Goal: Task Accomplishment & Management: Use online tool/utility

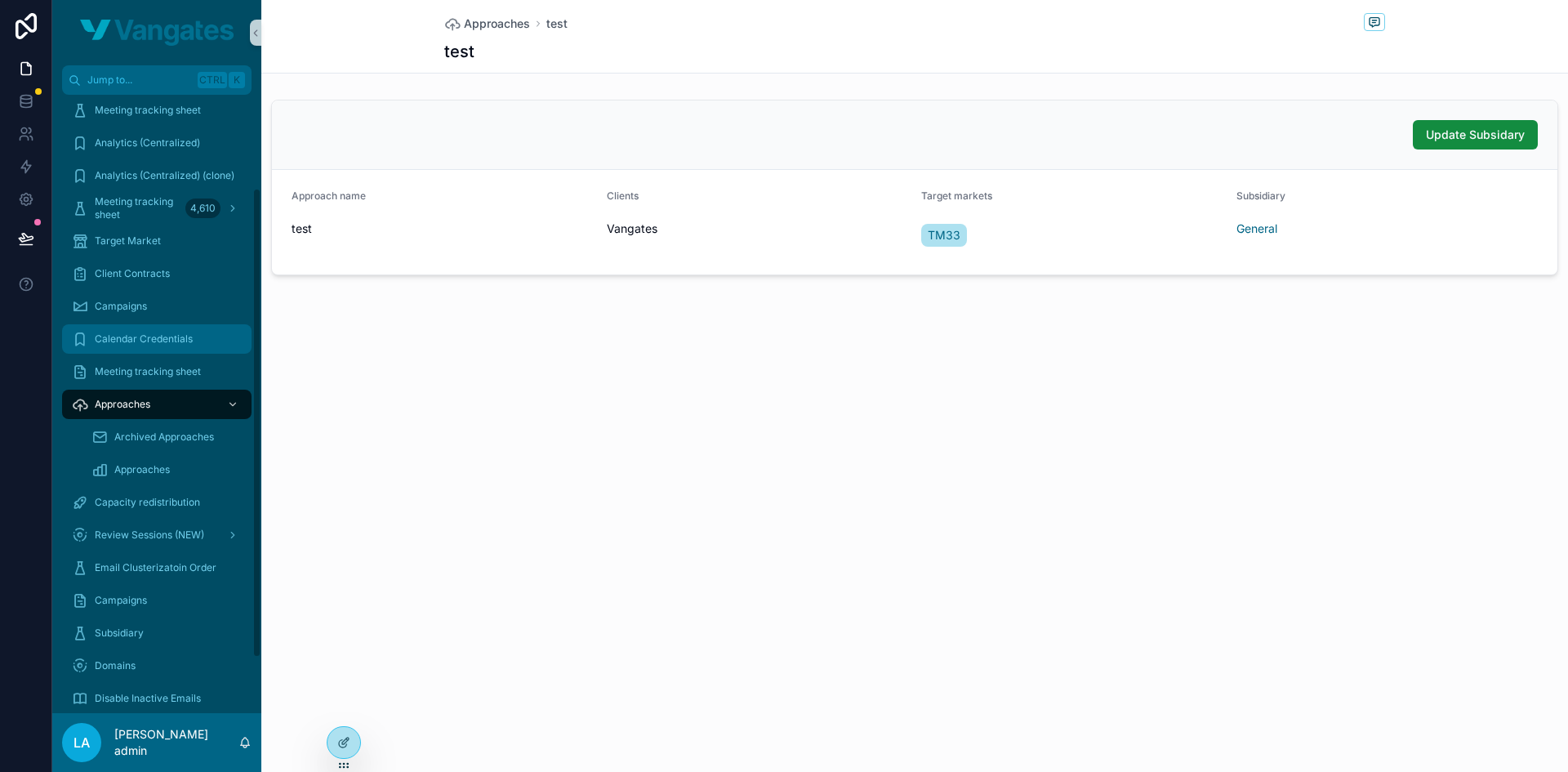
scroll to position [195, 0]
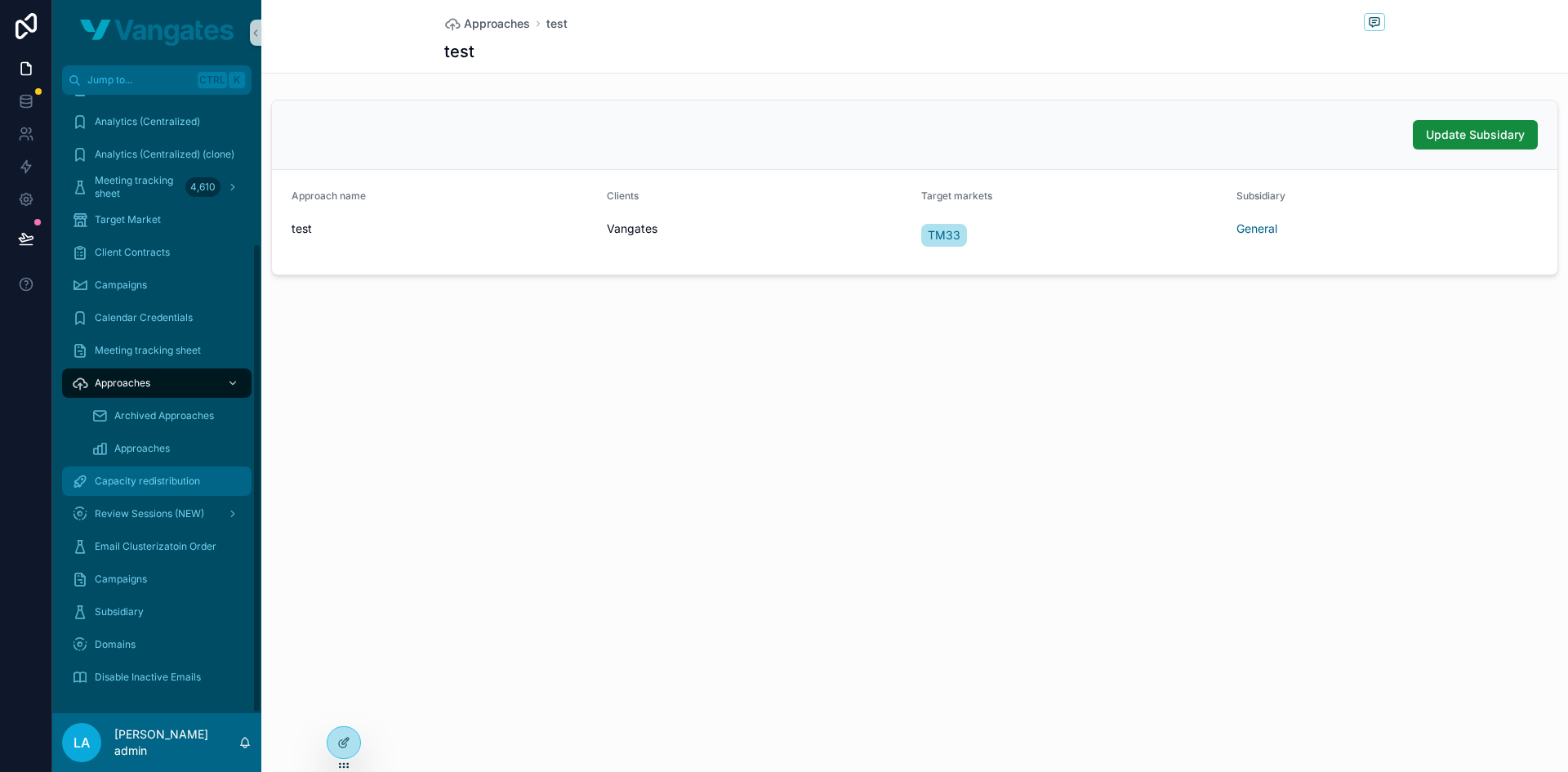
drag, startPoint x: 146, startPoint y: 487, endPoint x: 158, endPoint y: 478, distance: 15.0
click at [146, 487] on span "Capacity redistribution" at bounding box center [148, 481] width 105 height 13
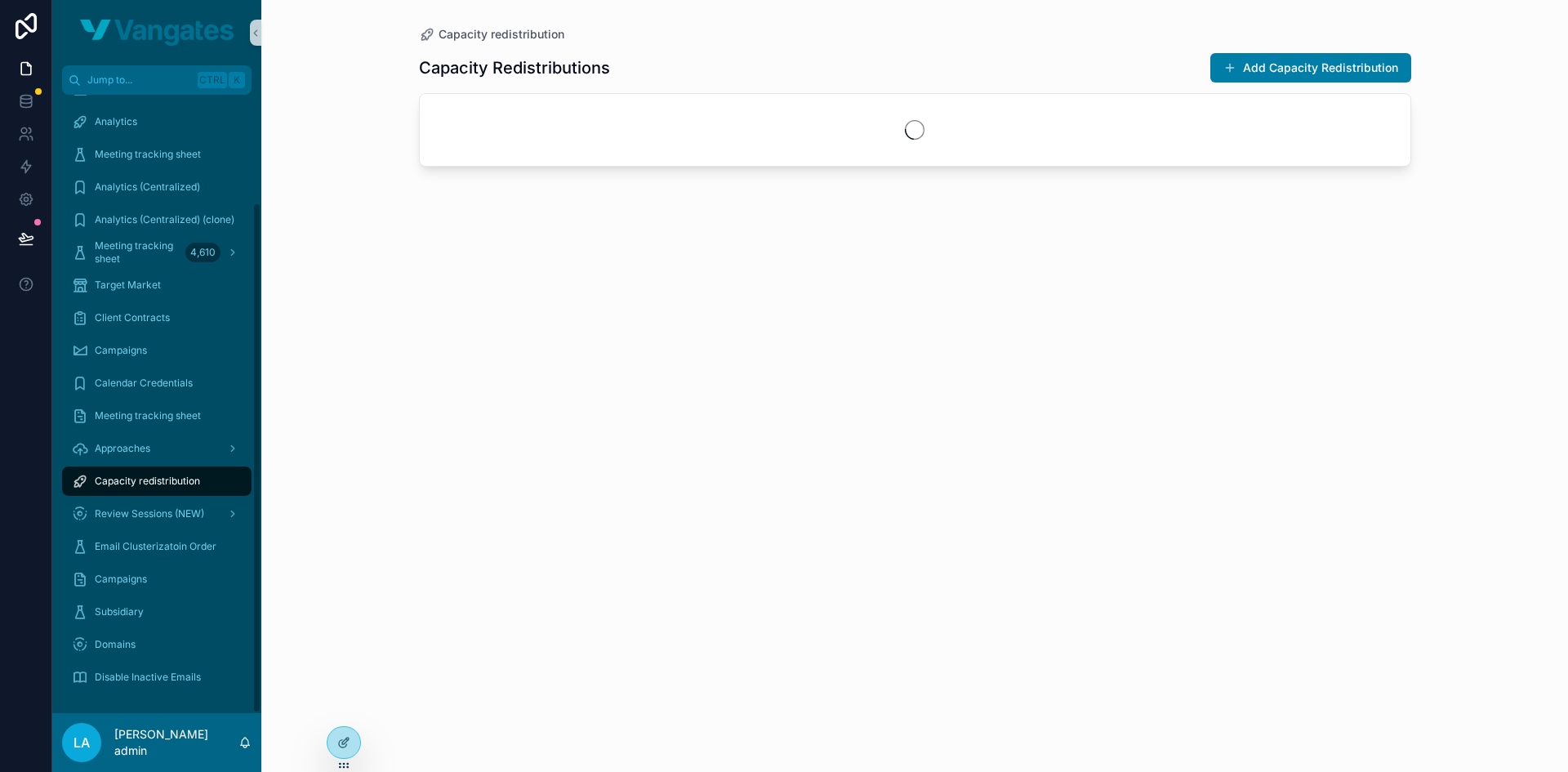
scroll to position [130, 0]
click at [1310, 57] on button "Add Capacity Redistribution" at bounding box center [1311, 68] width 201 height 30
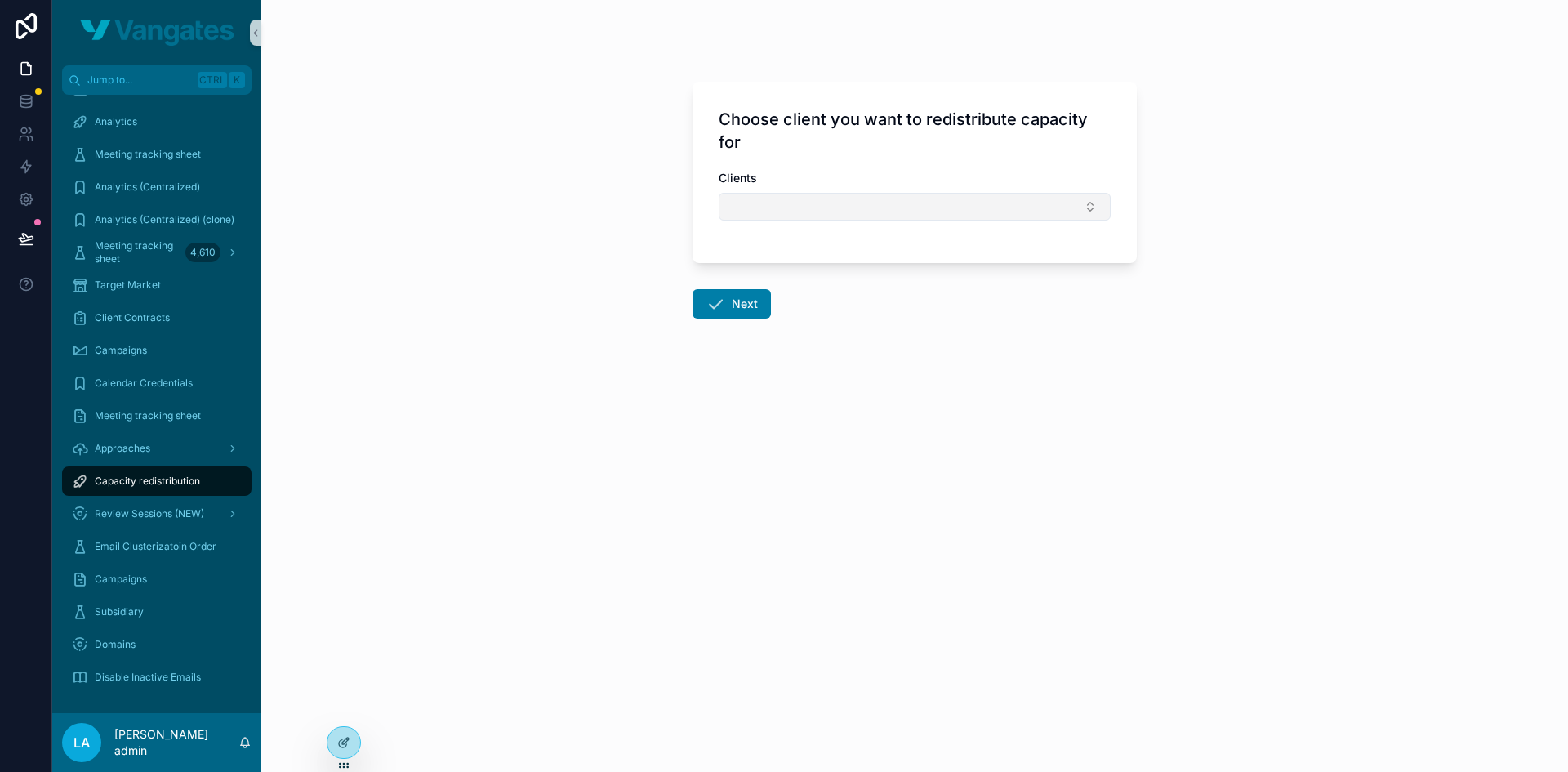
click at [866, 195] on button "Select Button" at bounding box center [915, 206] width 392 height 28
type input "*****"
click at [793, 279] on div "Vangates" at bounding box center [915, 271] width 384 height 26
click at [717, 307] on icon "scrollable content" at bounding box center [715, 307] width 20 height 20
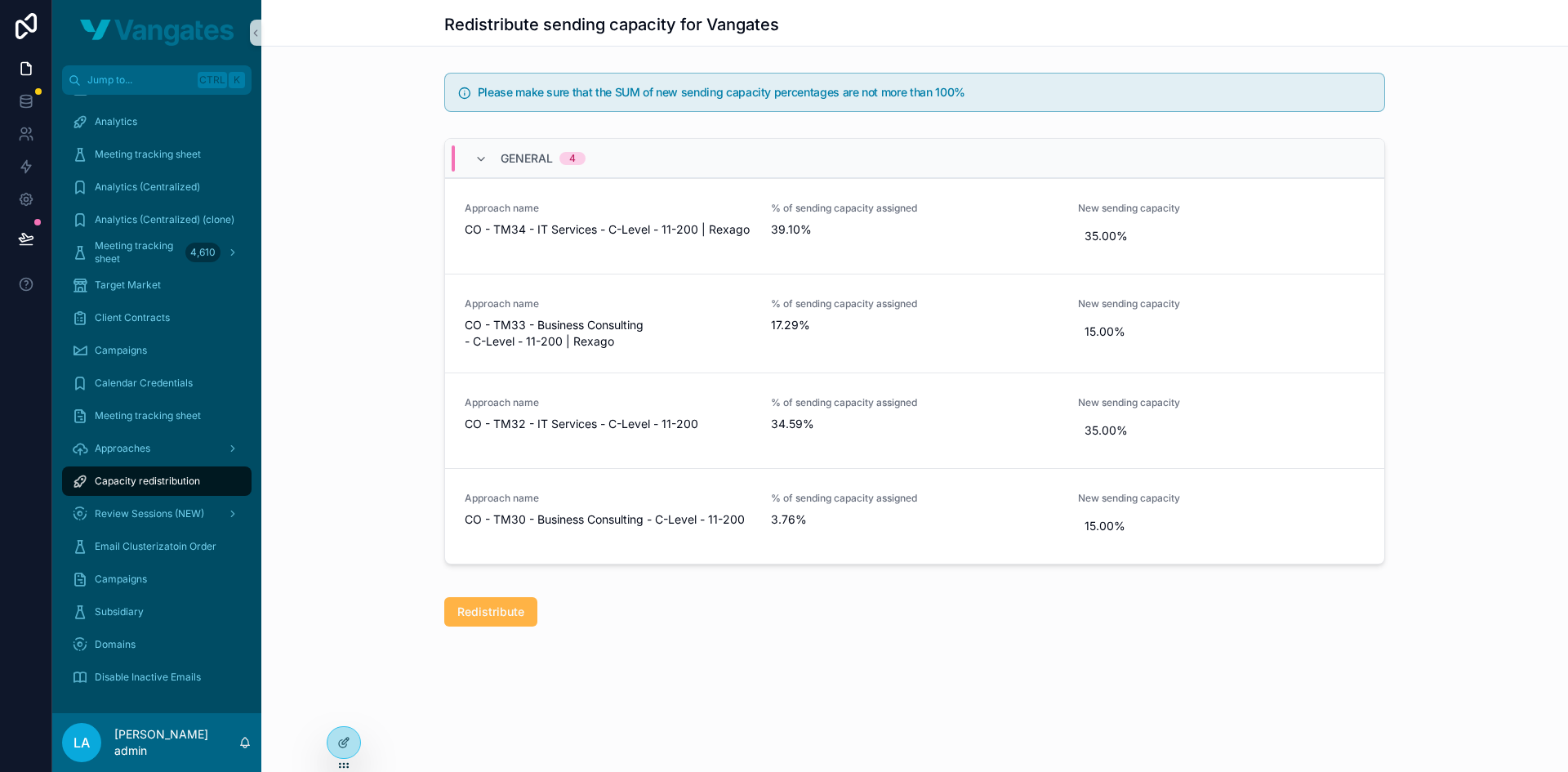
click at [484, 603] on button "Redistribute" at bounding box center [491, 611] width 93 height 30
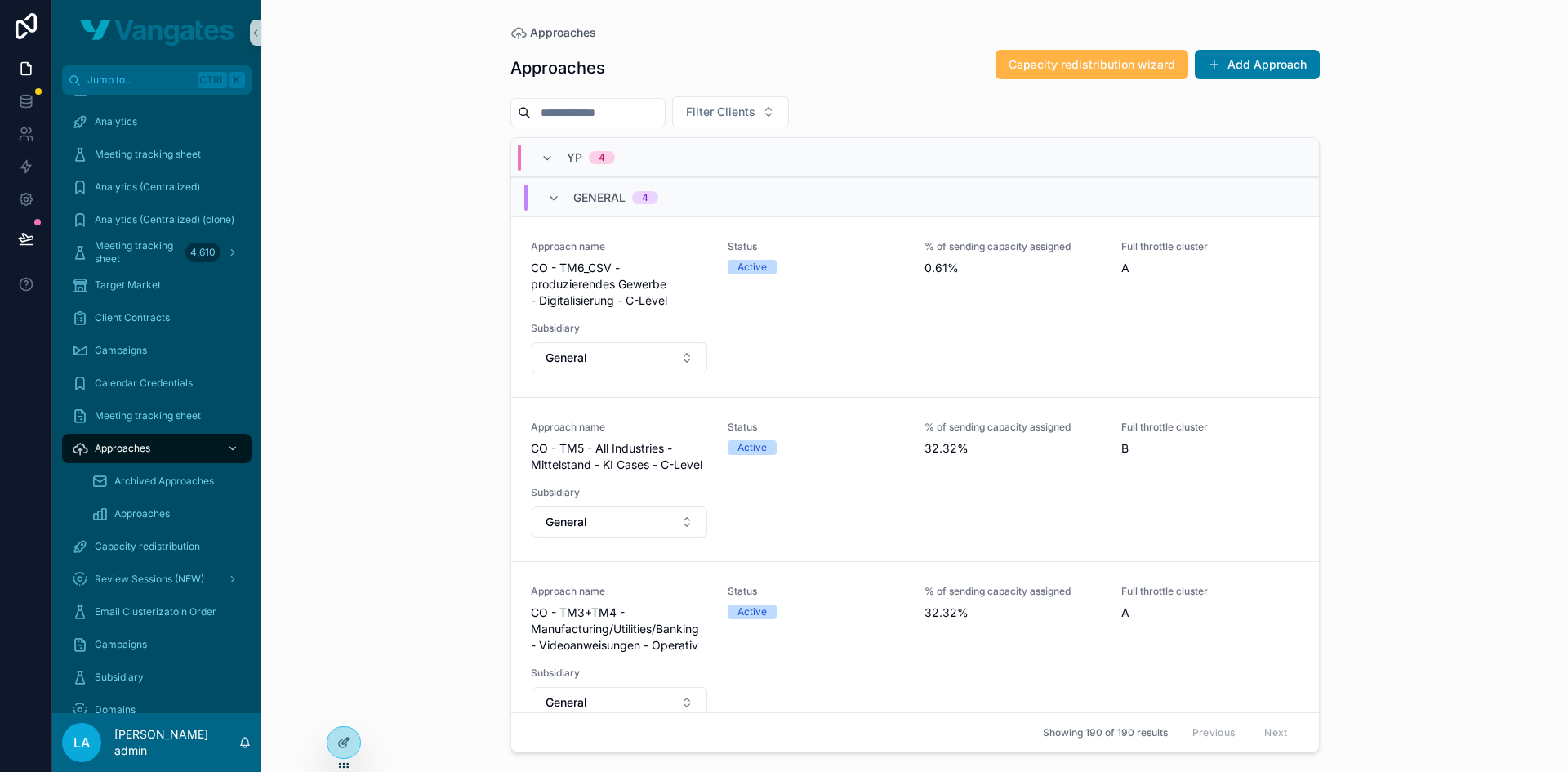
click at [1099, 67] on span "Capacity redistribution wizard" at bounding box center [1092, 64] width 166 height 16
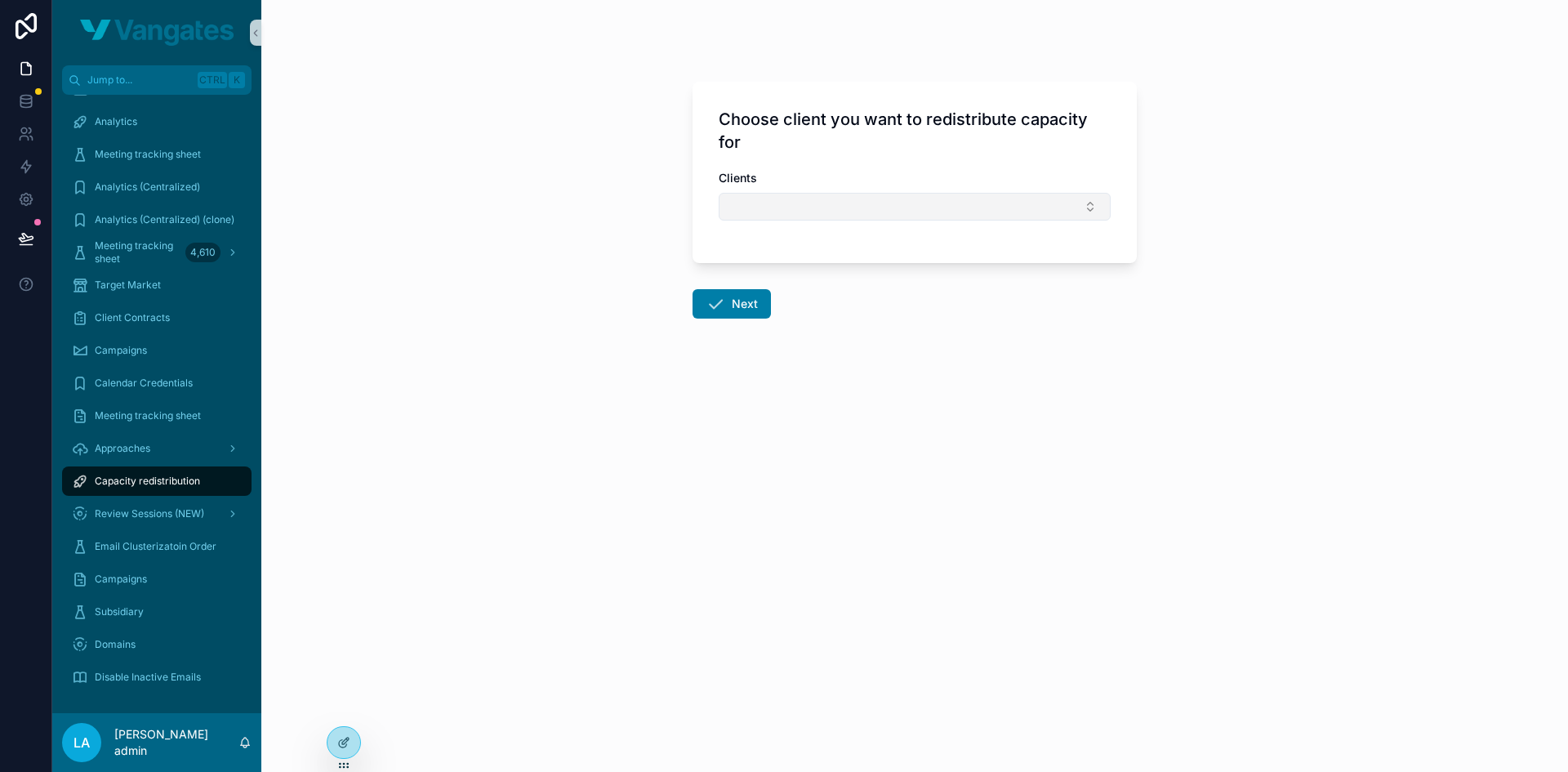
click at [805, 214] on button "Select Button" at bounding box center [915, 206] width 392 height 28
type input "*****"
click at [771, 281] on div "Vangates" at bounding box center [915, 271] width 384 height 26
click at [705, 301] on button "Next" at bounding box center [732, 307] width 78 height 30
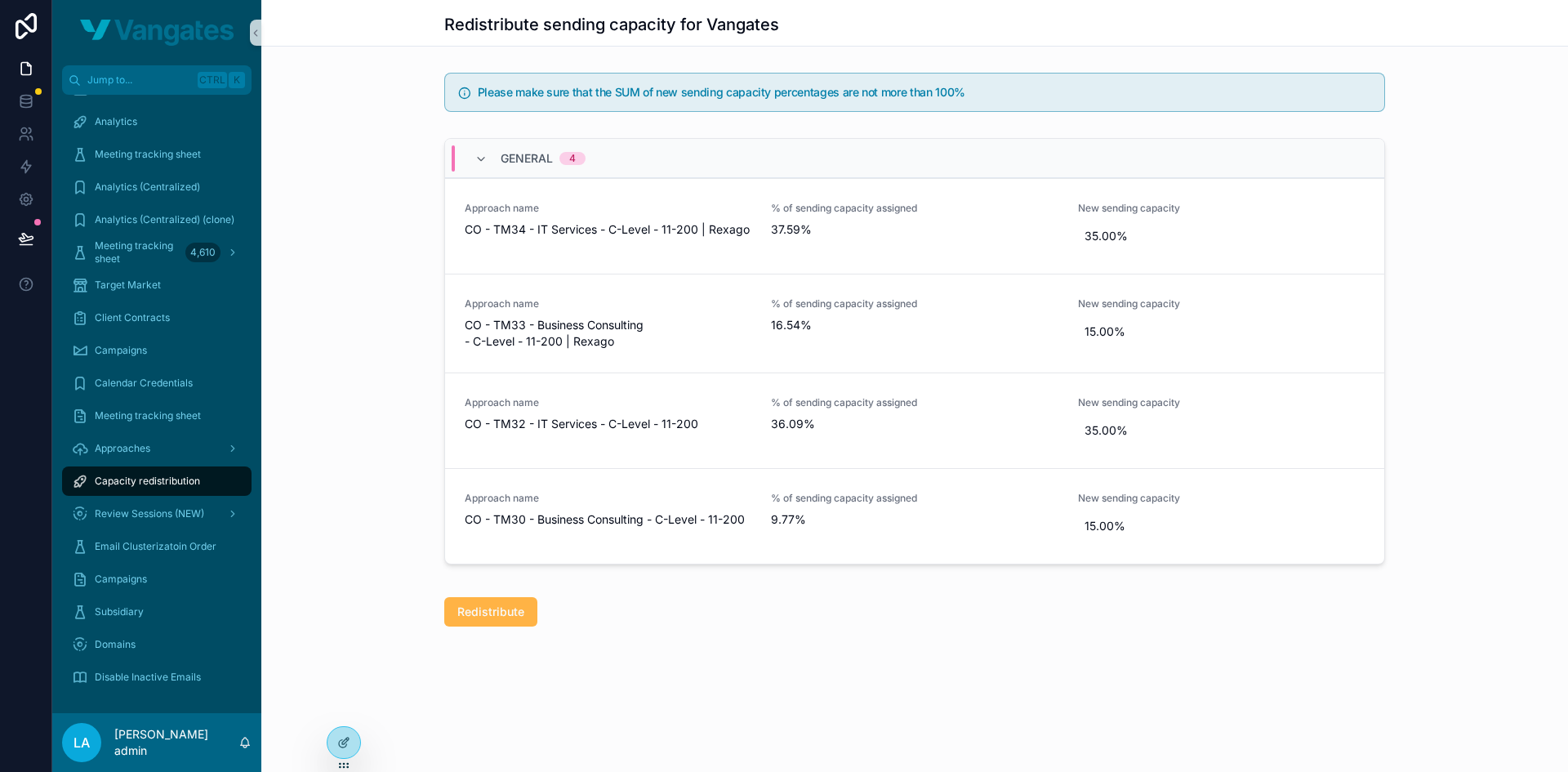
click at [492, 608] on span "Redistribute" at bounding box center [491, 611] width 67 height 16
